Goal: Find specific page/section: Find specific page/section

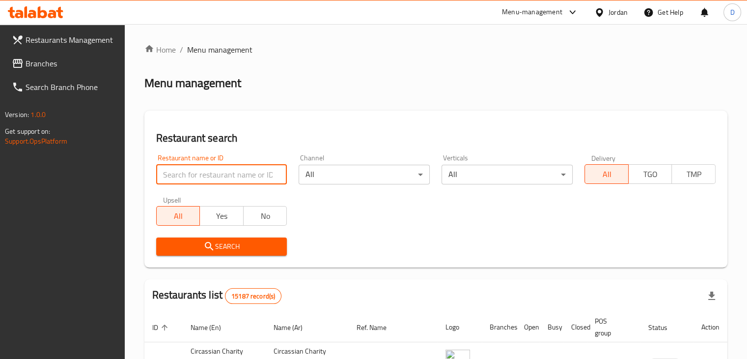
click at [213, 178] on input "search" at bounding box center [221, 175] width 131 height 20
type input "Maybelline"
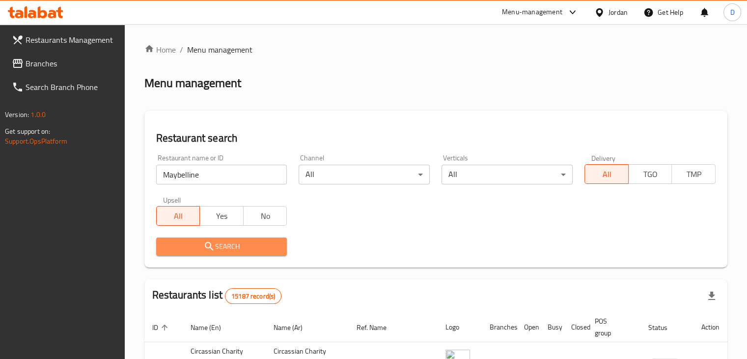
click at [251, 249] on span "Search" at bounding box center [221, 246] width 115 height 12
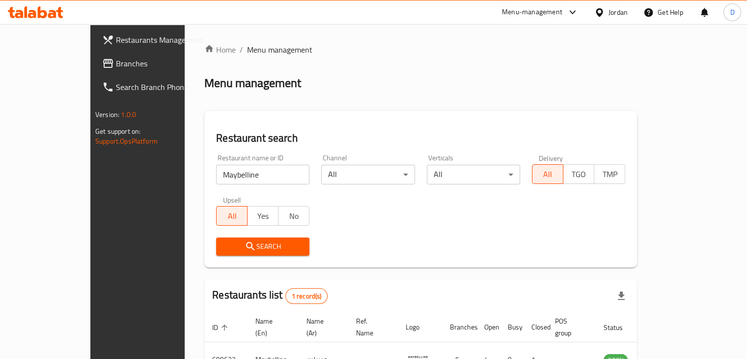
scroll to position [60, 0]
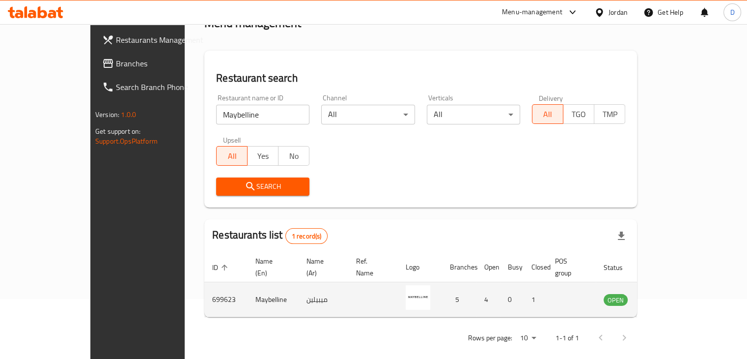
click at [248, 292] on td "Maybelline" at bounding box center [273, 299] width 51 height 35
copy td "Maybelline"
click at [204, 289] on td "699623" at bounding box center [225, 299] width 43 height 35
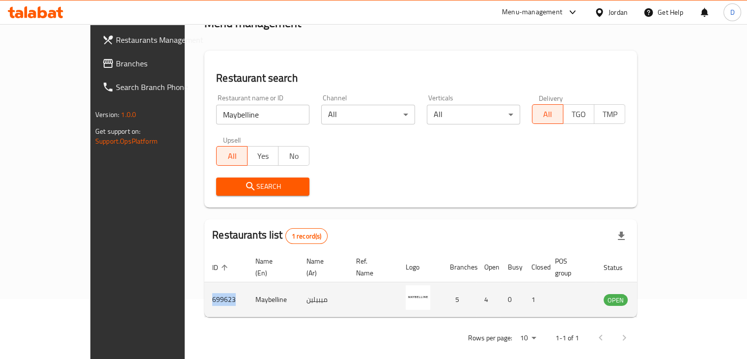
copy td "699623"
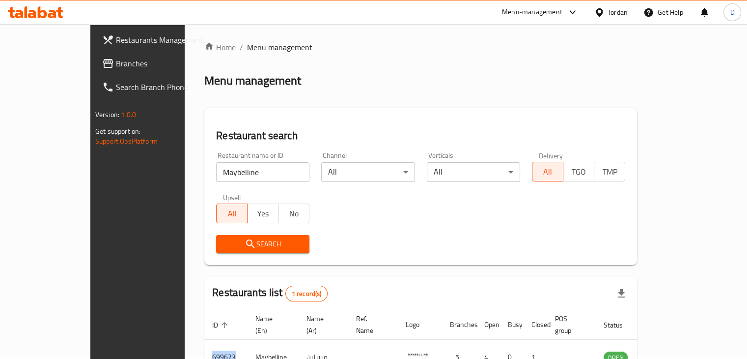
scroll to position [0, 0]
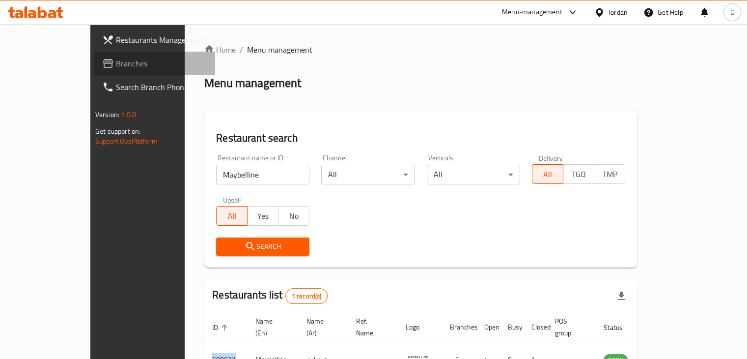
click at [116, 62] on span "Branches" at bounding box center [161, 63] width 91 height 12
